Goal: Information Seeking & Learning: Learn about a topic

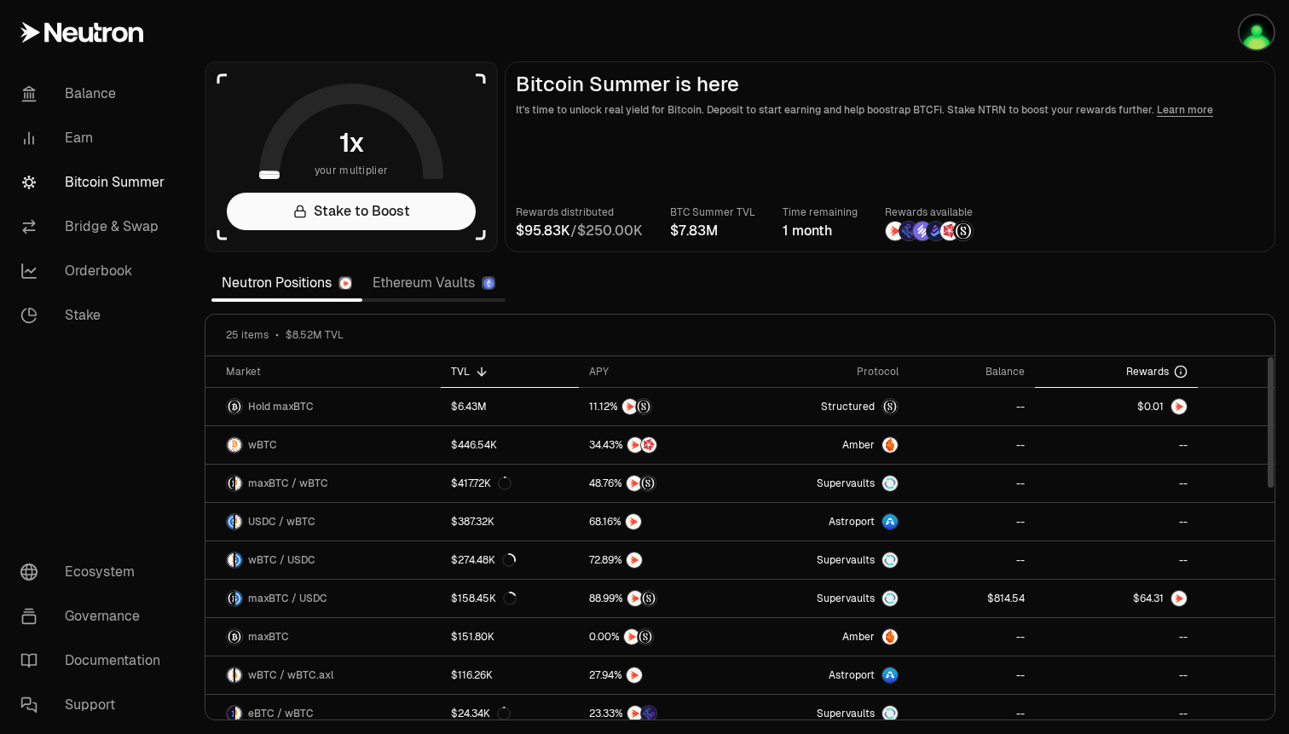
click at [1127, 368] on span "Rewards" at bounding box center [1147, 372] width 43 height 14
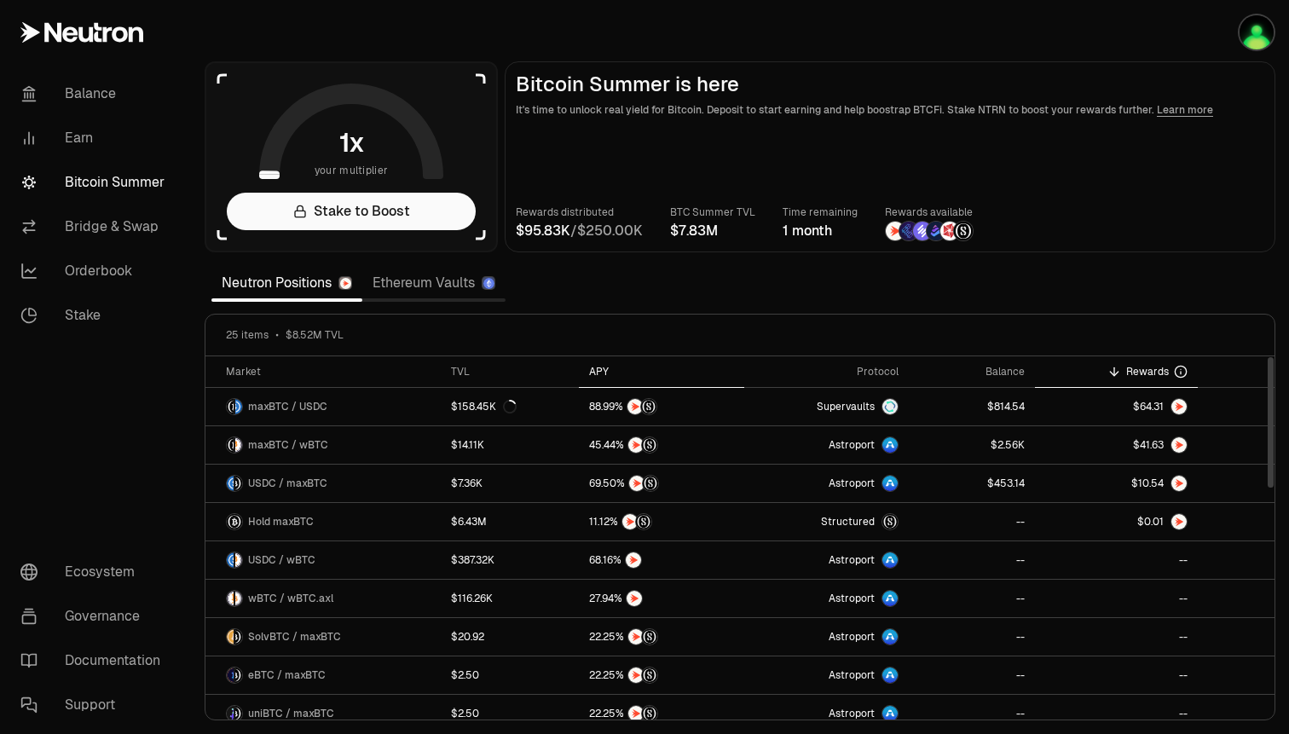
click at [599, 367] on div "APY" at bounding box center [661, 372] width 144 height 14
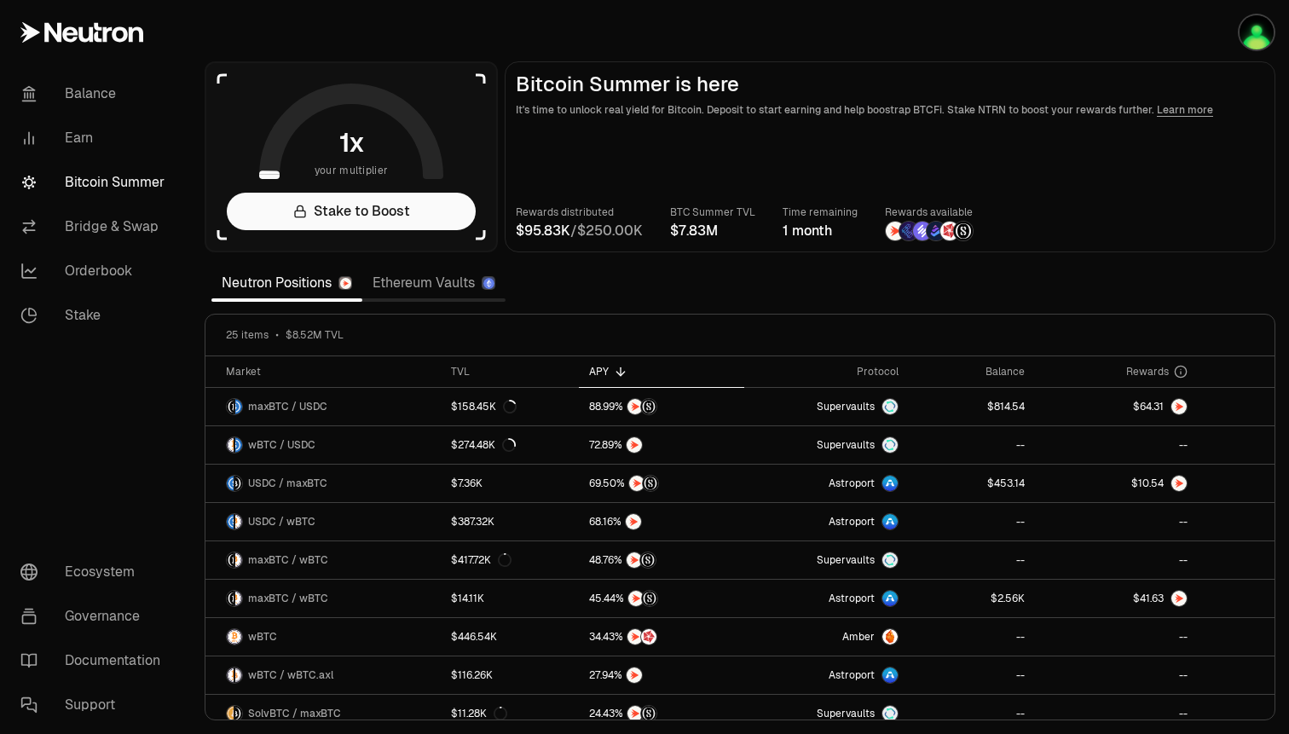
click at [436, 289] on link "Ethereum Vaults" at bounding box center [433, 283] width 143 height 34
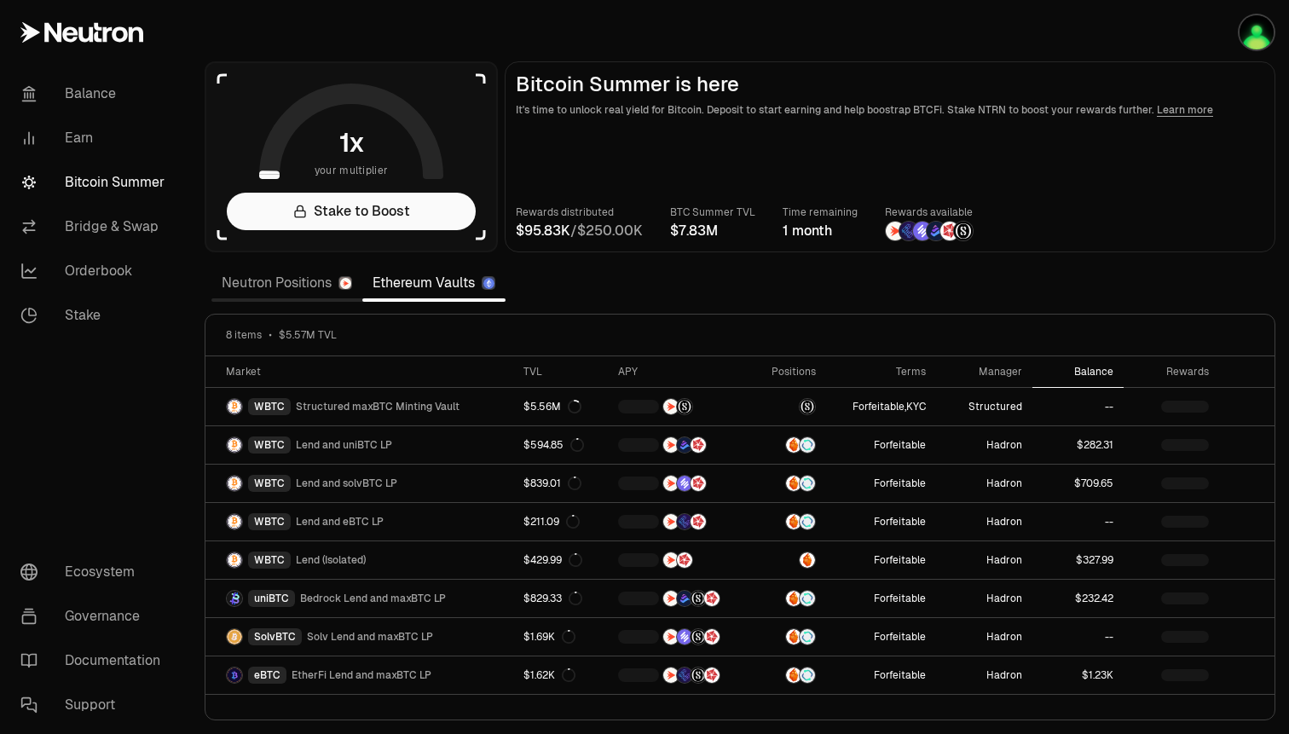
click at [1100, 381] on th "Balance" at bounding box center [1077, 372] width 91 height 32
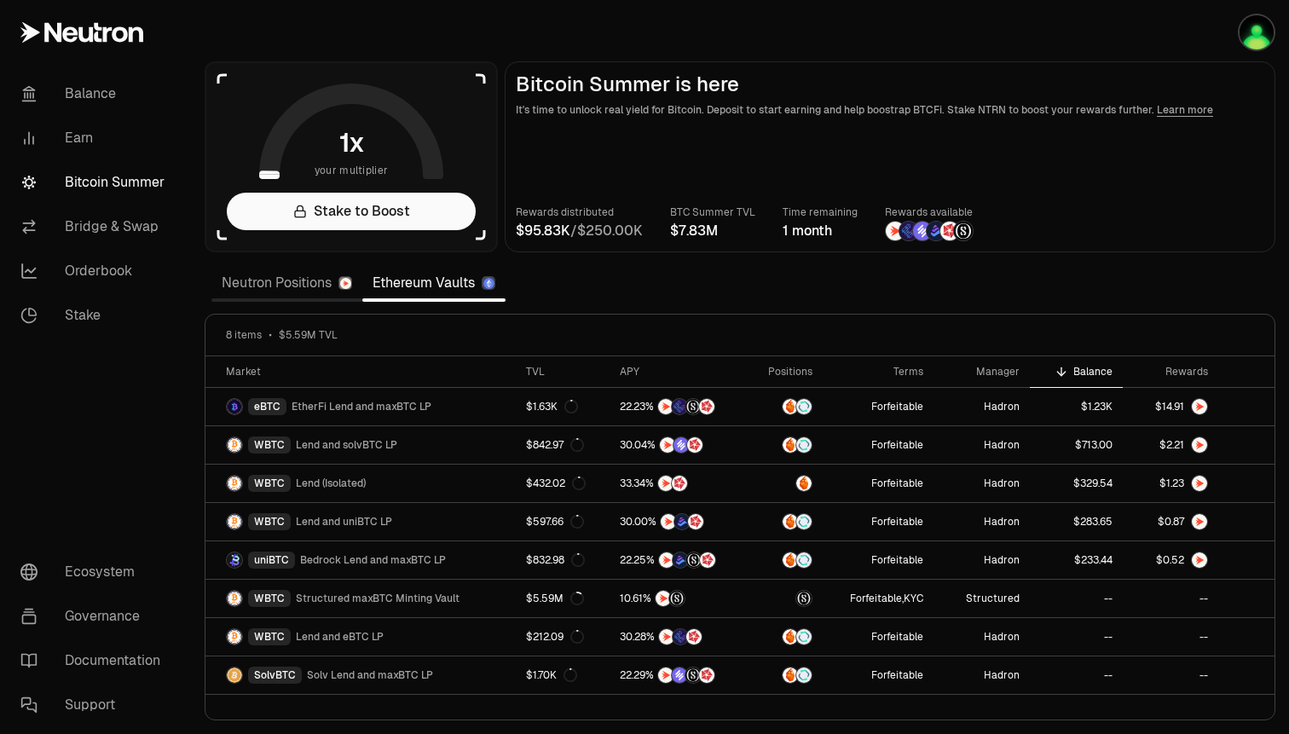
click at [265, 288] on link "Neutron Positions" at bounding box center [286, 283] width 151 height 34
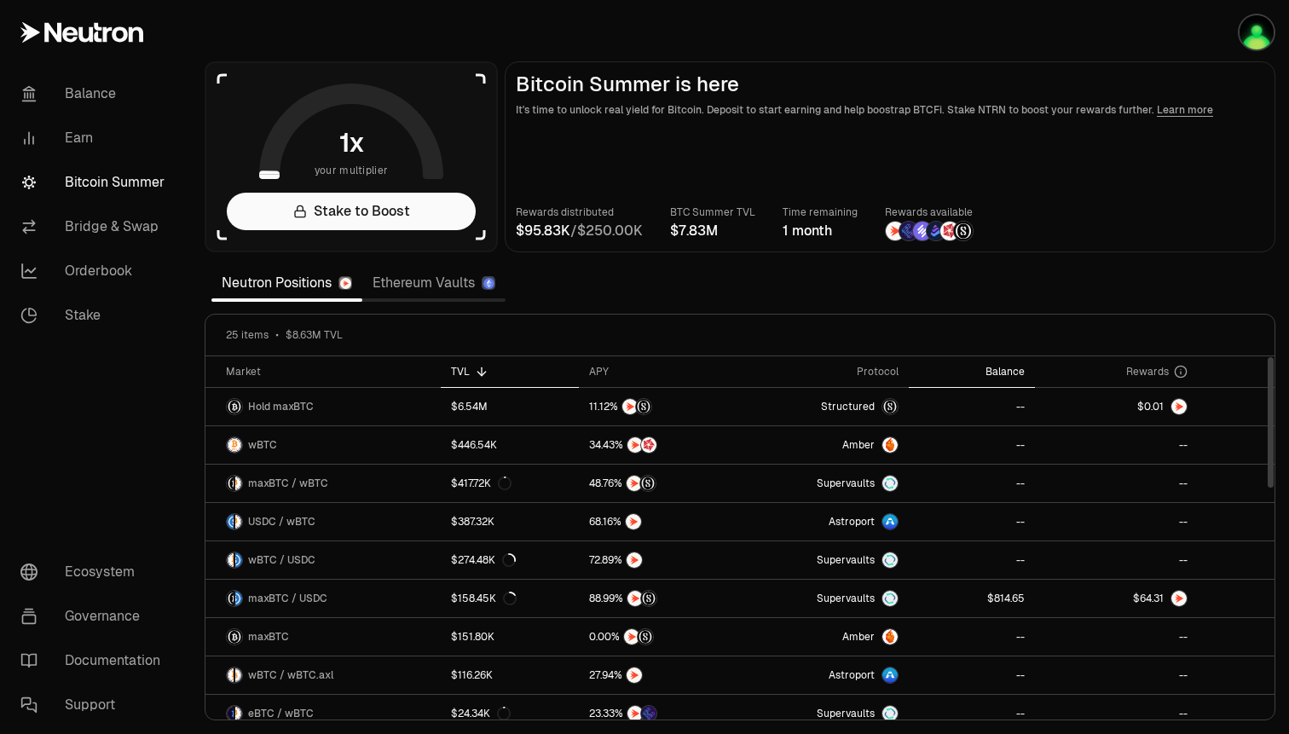
click at [1009, 368] on div "Balance" at bounding box center [972, 372] width 106 height 14
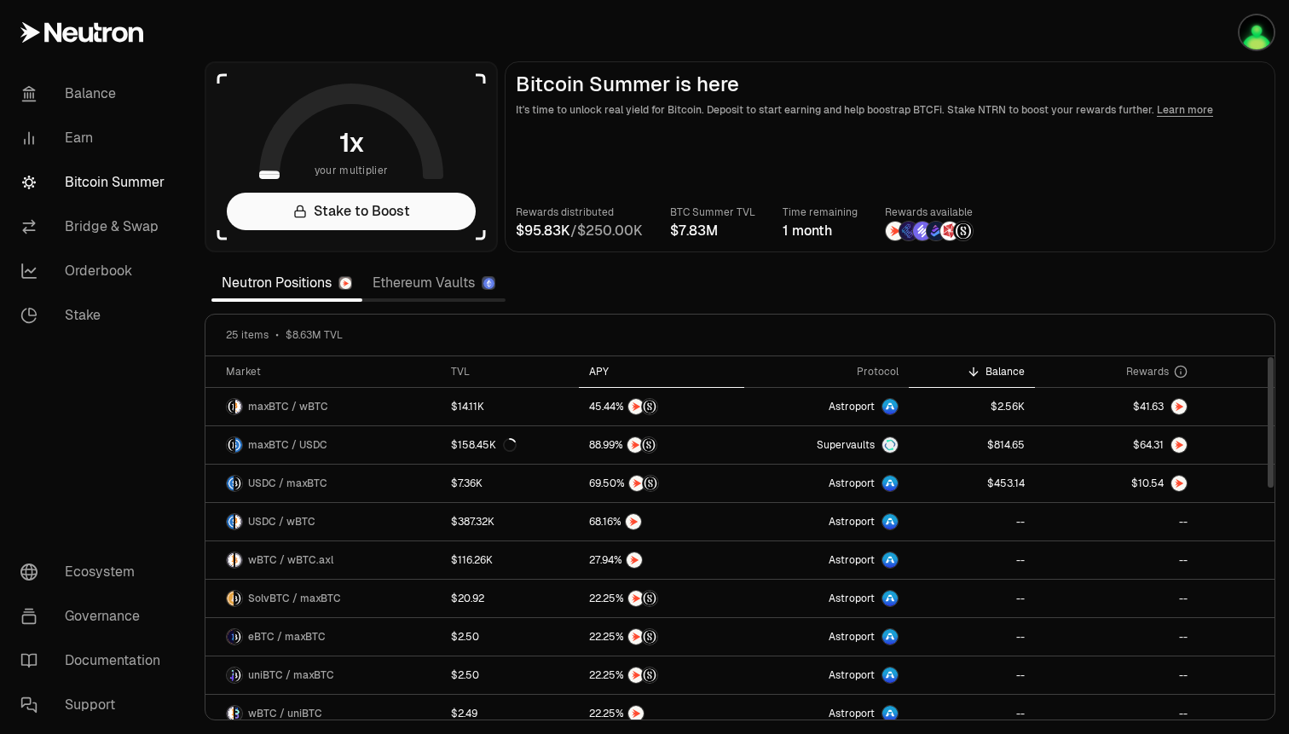
click at [595, 369] on div "APY" at bounding box center [661, 372] width 144 height 14
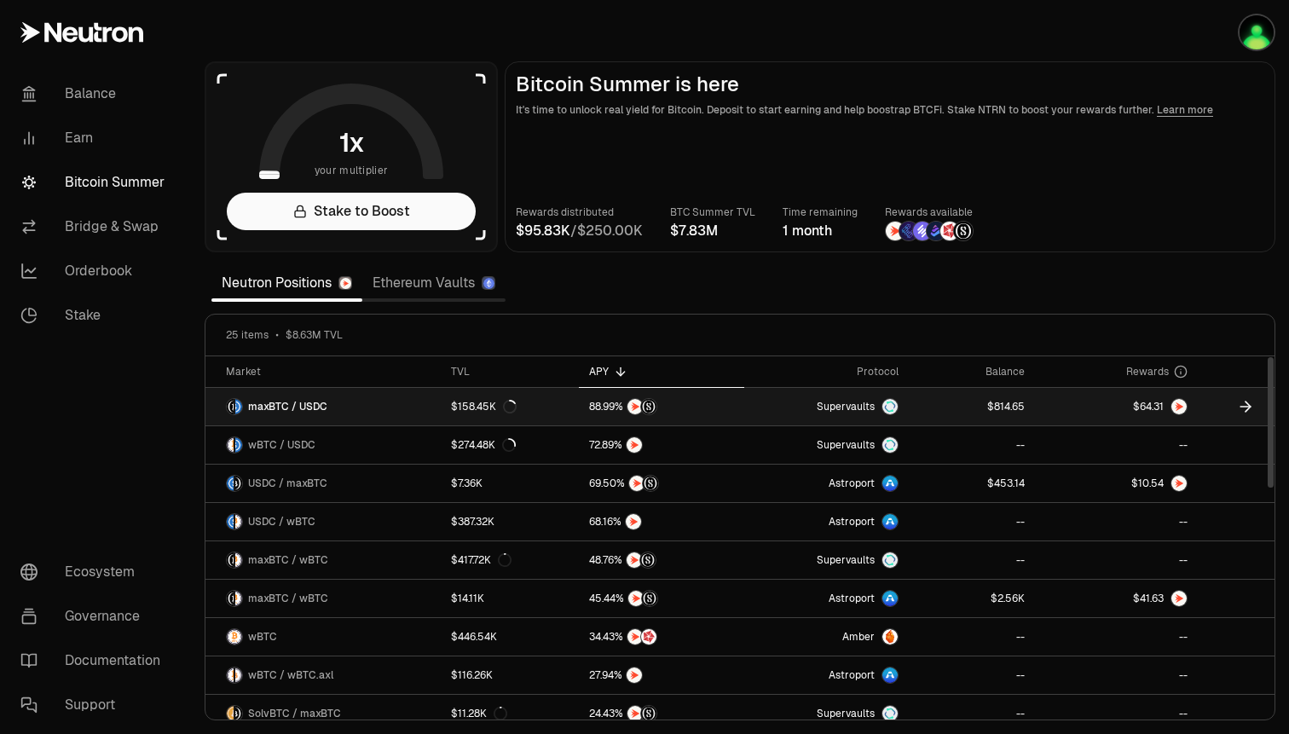
click at [682, 397] on link at bounding box center [661, 407] width 165 height 38
